Goal: Information Seeking & Learning: Compare options

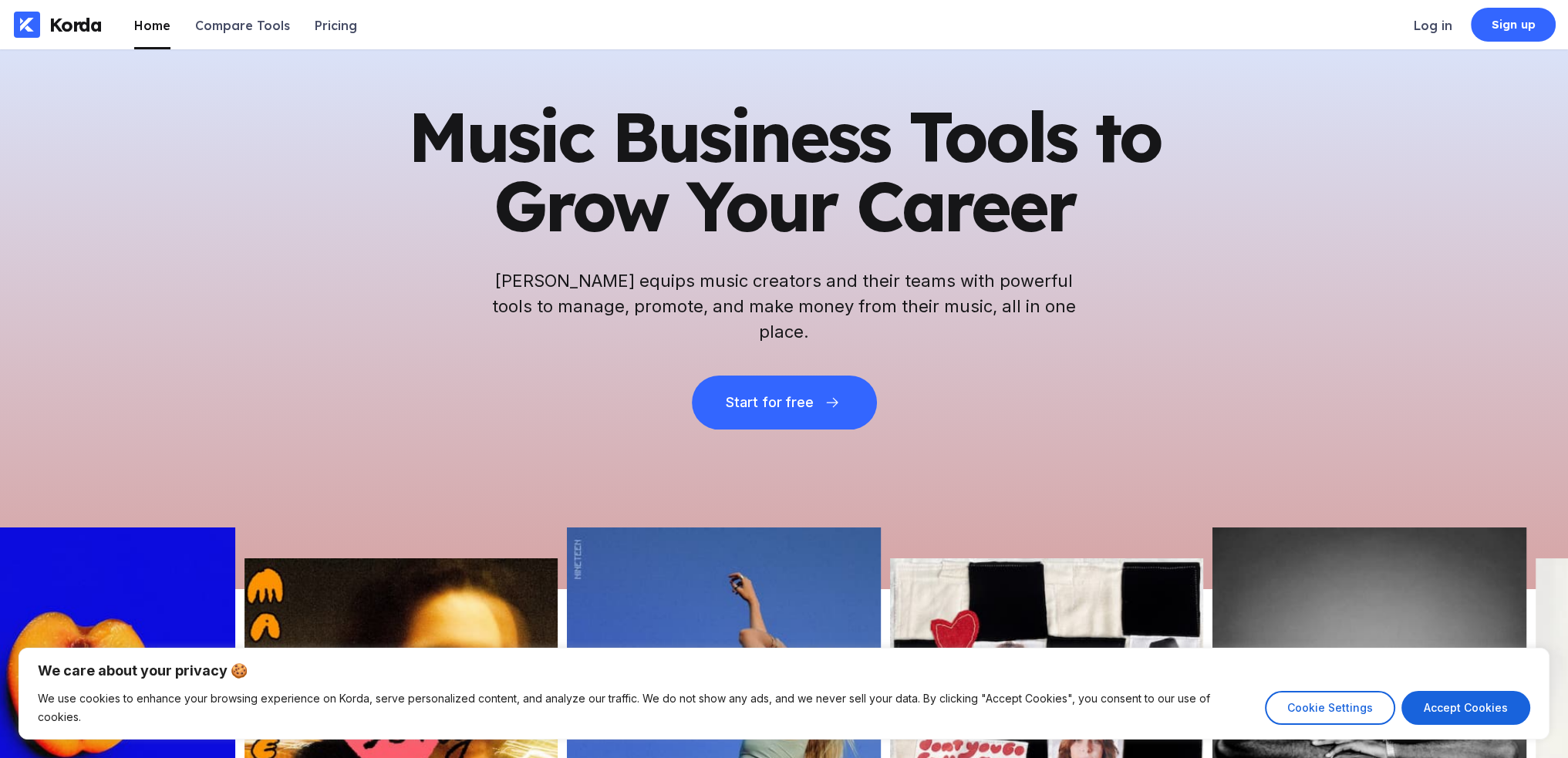
click at [1218, 348] on div "Music Business Tools to Grow Your Career Korda equips music creators and their …" at bounding box center [784, 320] width 1568 height 540
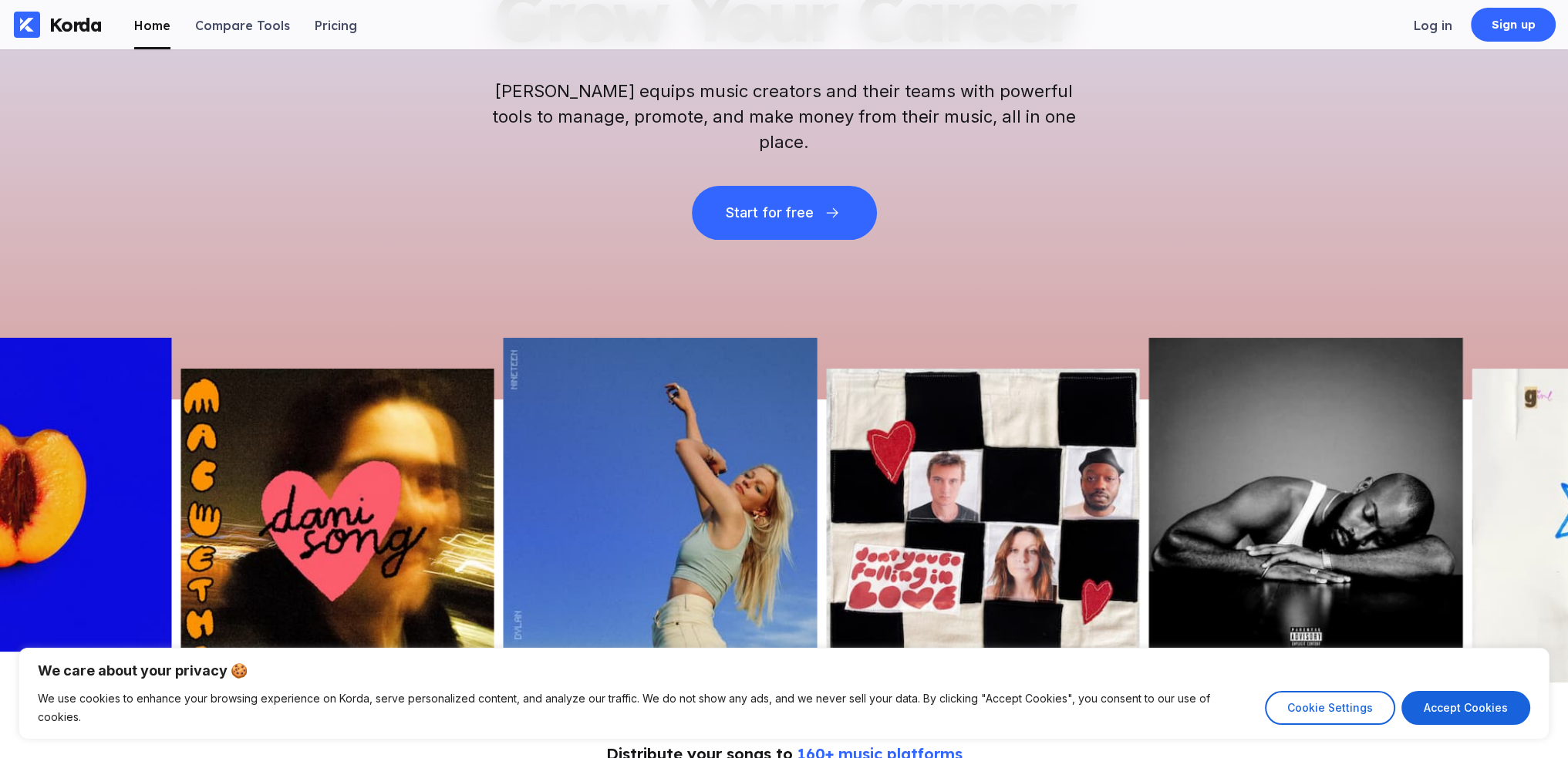
scroll to position [463, 0]
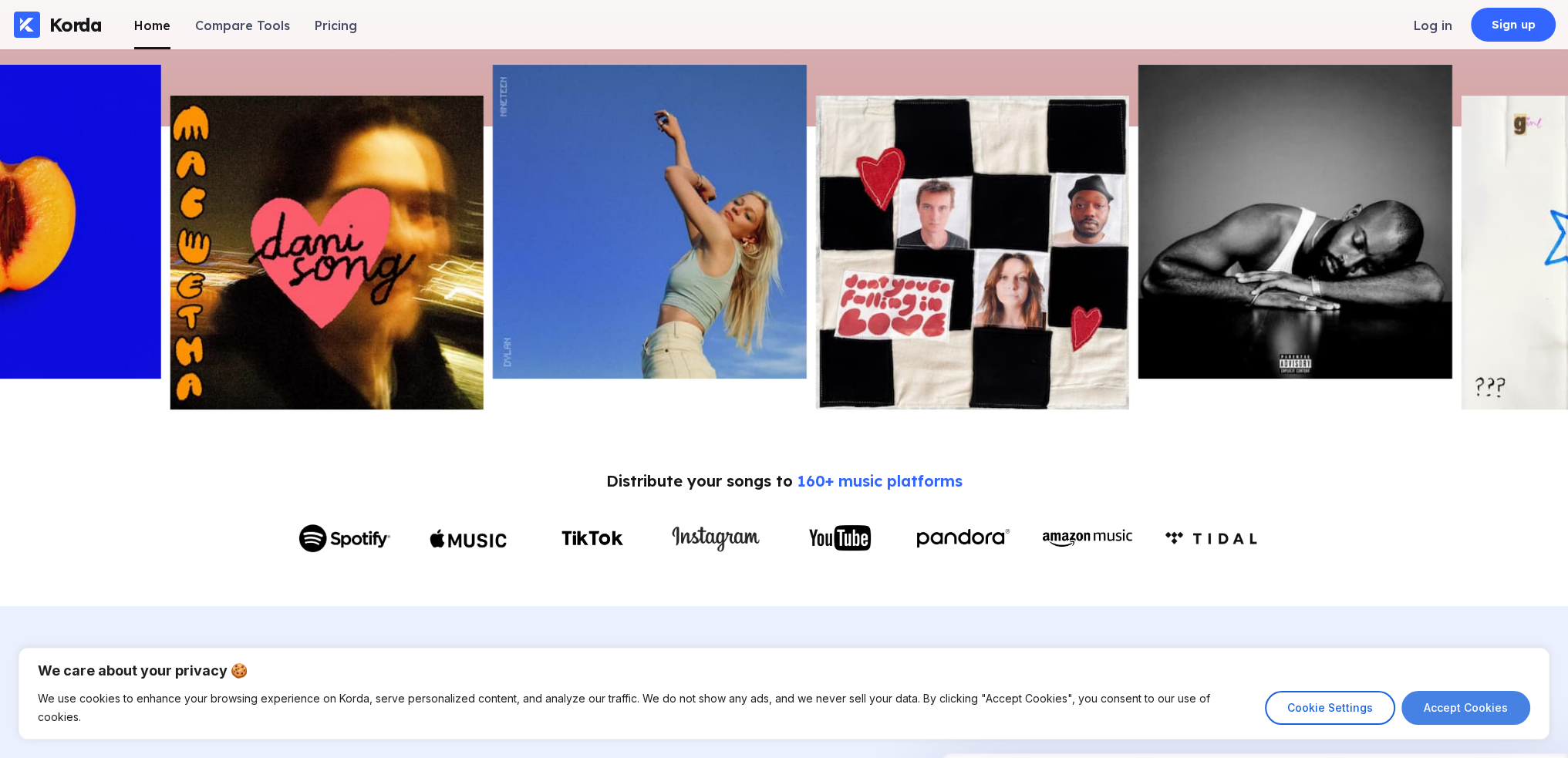
click at [1463, 717] on button "Accept Cookies" at bounding box center [1466, 707] width 129 height 34
checkbox input "true"
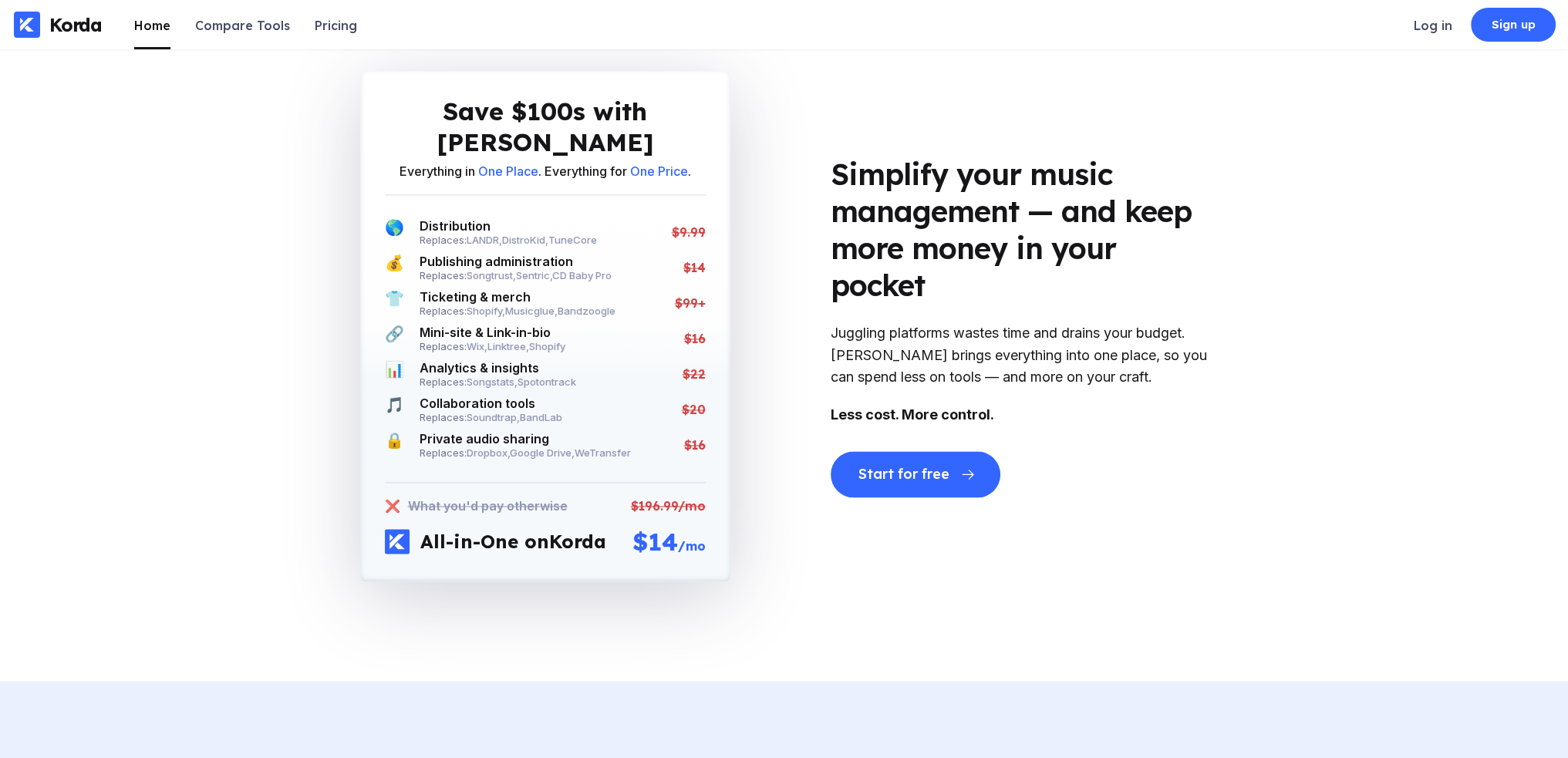
scroll to position [3239, 0]
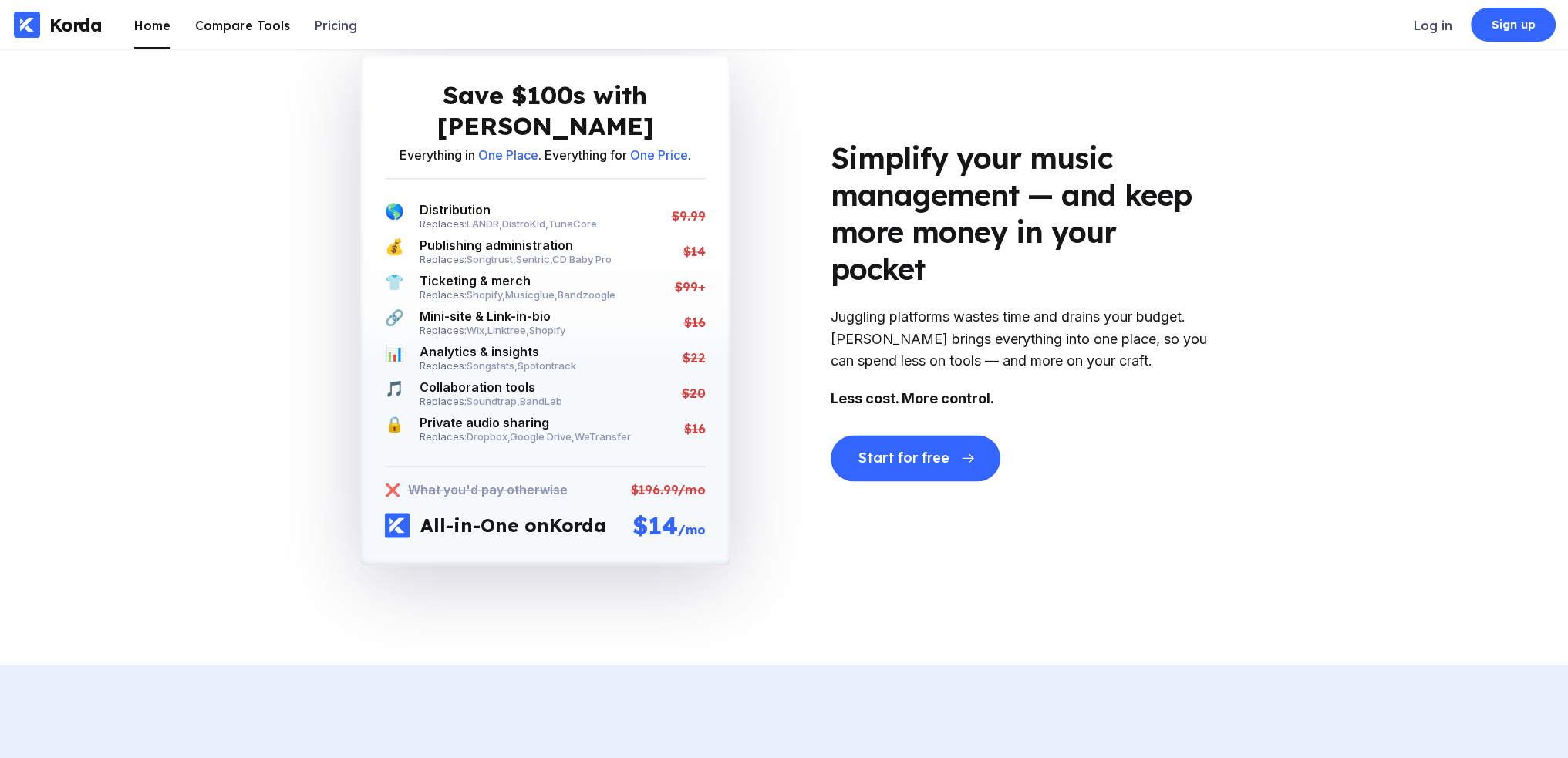
click at [237, 31] on div "Compare Tools" at bounding box center [242, 25] width 95 height 16
click at [353, 27] on div "Korda Home Compare Tools Pricing" at bounding box center [187, 24] width 375 height 50
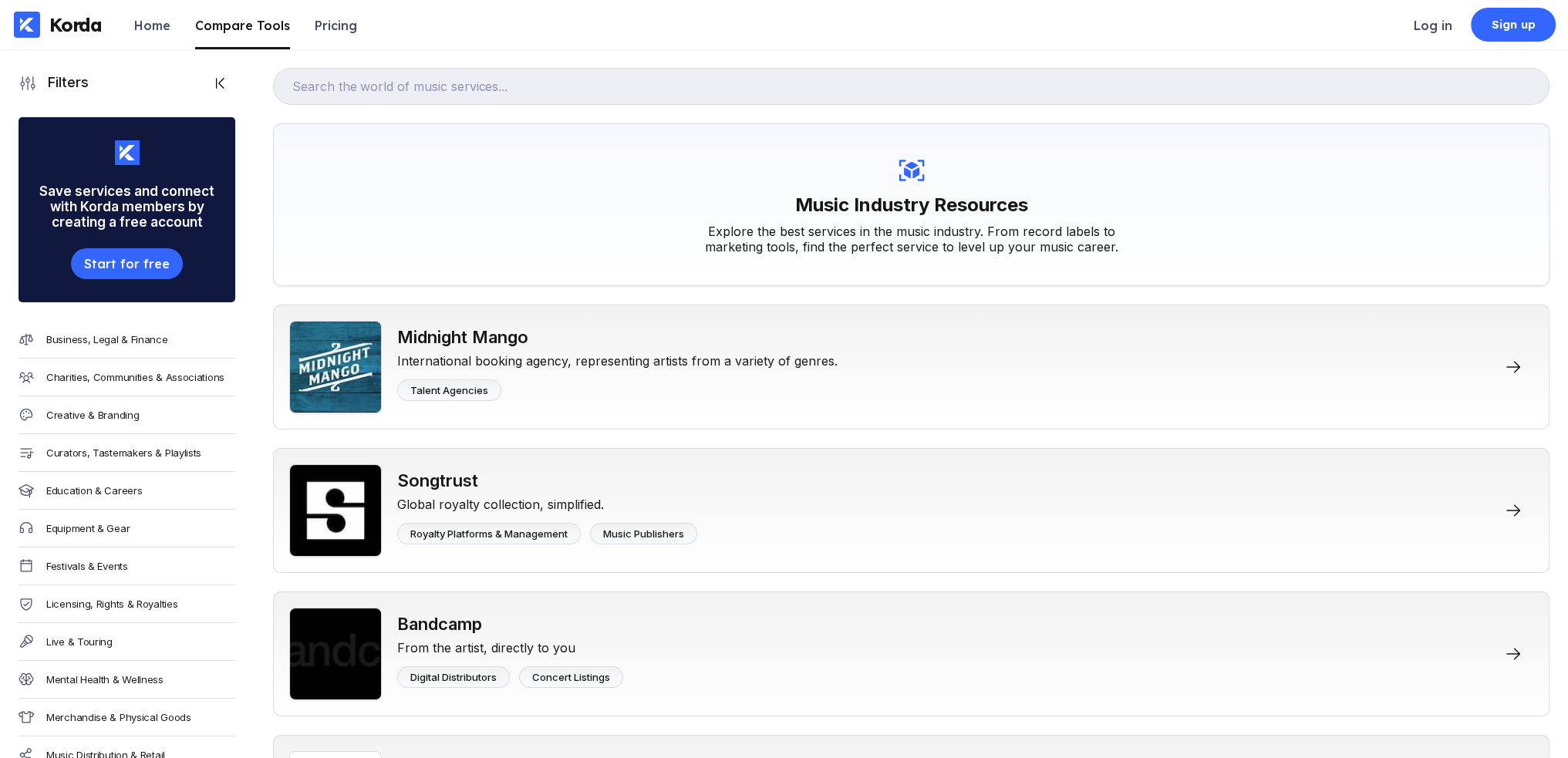
click at [227, 25] on div "Compare Tools" at bounding box center [242, 25] width 95 height 16
click at [315, 35] on li "Pricing" at bounding box center [336, 24] width 43 height 50
